Goal: Transaction & Acquisition: Download file/media

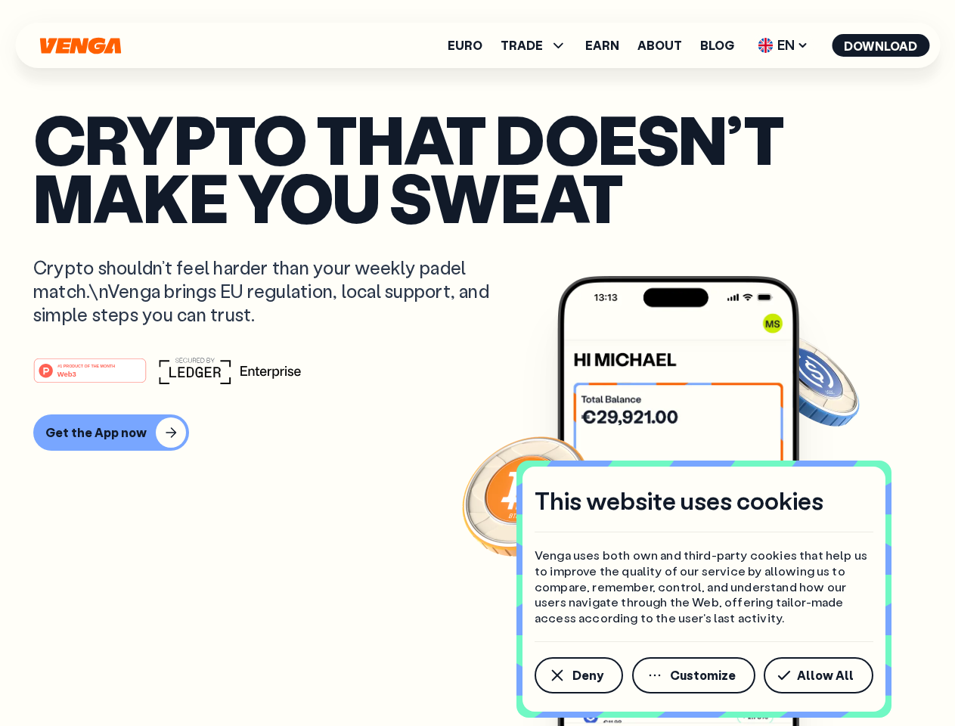
click at [477, 363] on div "#1 PRODUCT OF THE MONTH Web3" at bounding box center [477, 370] width 889 height 27
click at [578, 675] on span "Deny" at bounding box center [587, 675] width 31 height 12
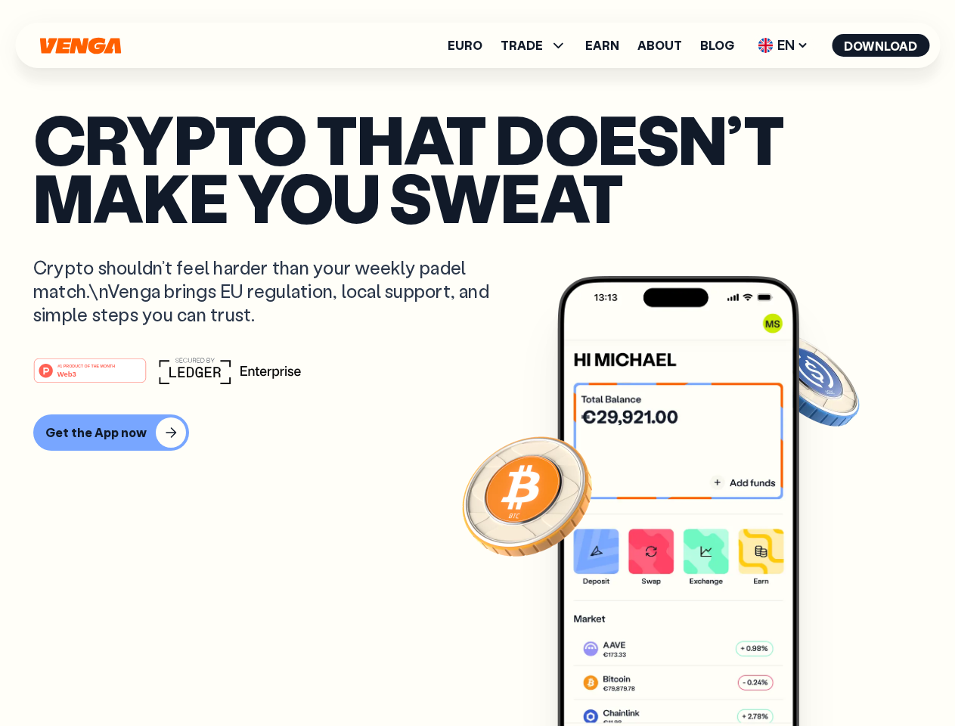
click at [695, 675] on img at bounding box center [678, 529] width 242 height 507
click at [821, 675] on article "Crypto that doesn’t make you sweat Crypto shouldn’t feel harder than your weekl…" at bounding box center [477, 393] width 889 height 567
click at [538, 45] on span "TRADE" at bounding box center [522, 45] width 42 height 12
click at [783, 45] on span "EN" at bounding box center [782, 45] width 61 height 24
click at [881, 45] on button "Download" at bounding box center [881, 45] width 98 height 23
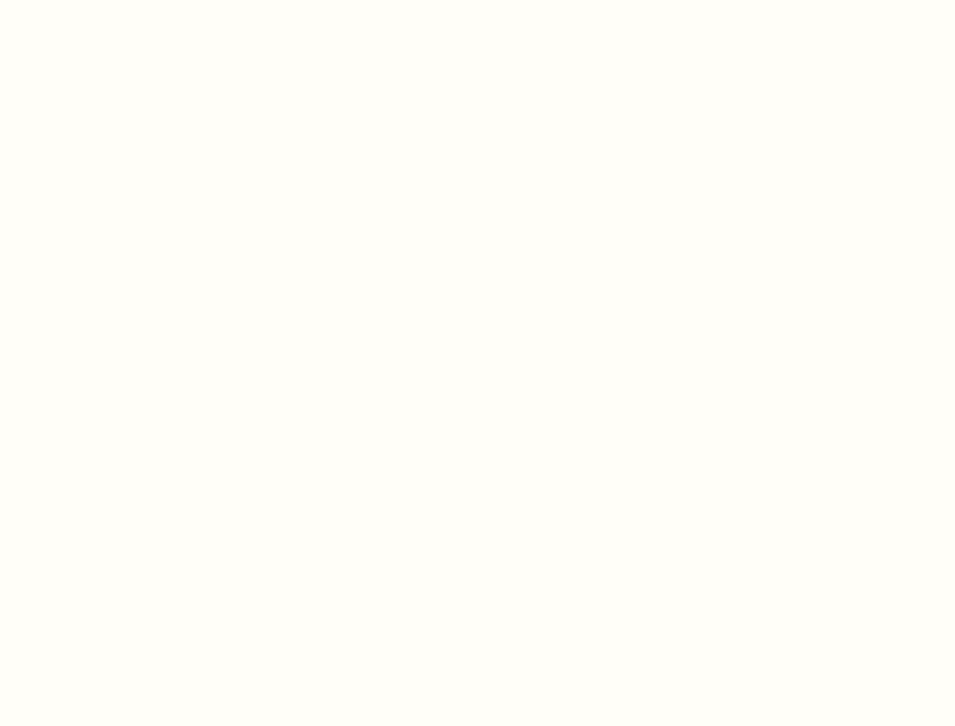
click at [109, 0] on html "This website uses cookies Venga uses both own and third-party cookies that help…" at bounding box center [477, 0] width 955 height 0
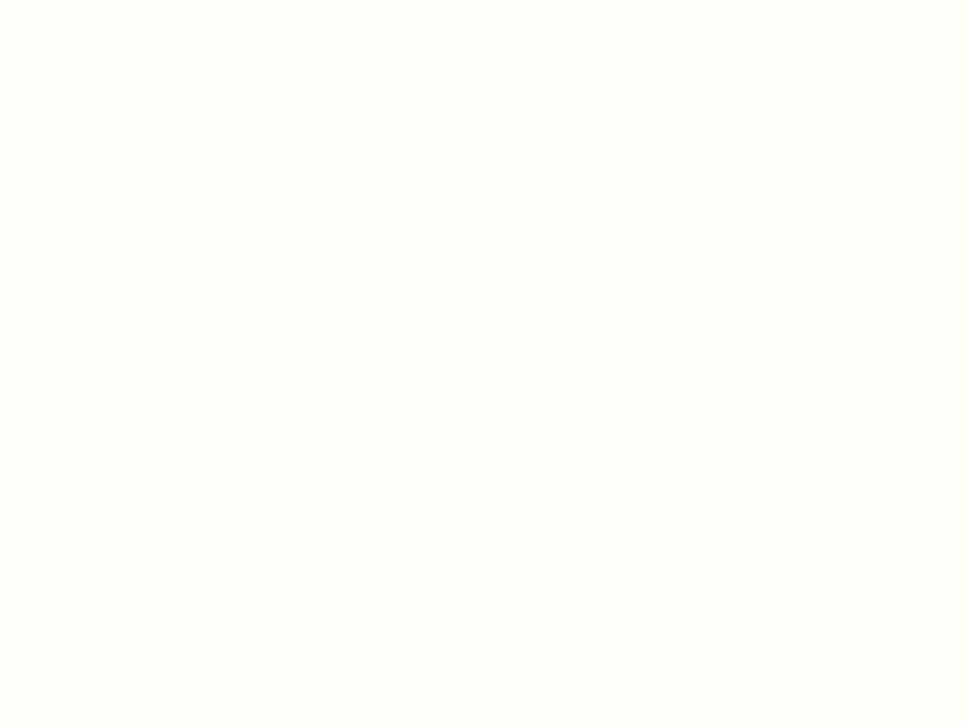
click at [92, 0] on html "This website uses cookies Venga uses both own and third-party cookies that help…" at bounding box center [484, 0] width 968 height 0
